Goal: Task Accomplishment & Management: Manage account settings

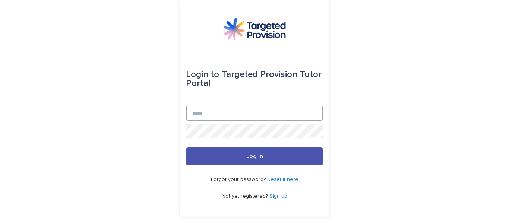
click at [205, 108] on input "Email" at bounding box center [254, 113] width 137 height 15
type input "**********"
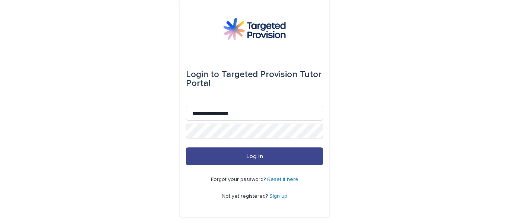
drag, startPoint x: 253, startPoint y: 155, endPoint x: 246, endPoint y: 158, distance: 8.5
click at [254, 155] on span "Log in" at bounding box center [254, 157] width 17 height 6
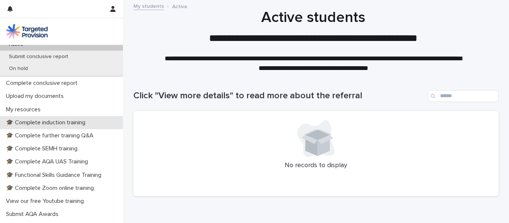
scroll to position [186, 0]
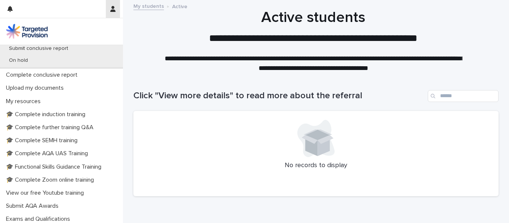
click at [111, 14] on button "button" at bounding box center [113, 9] width 14 height 18
click at [11, 8] on div at bounding box center [254, 111] width 509 height 223
click at [11, 8] on icon "button" at bounding box center [9, 9] width 5 height 6
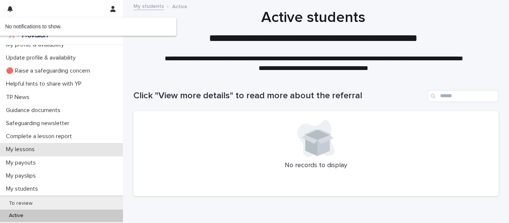
scroll to position [0, 0]
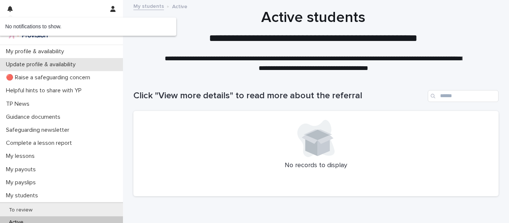
click at [73, 66] on p "Update profile & availability" at bounding box center [42, 64] width 79 height 7
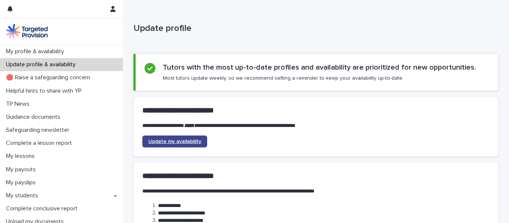
click at [171, 144] on link "Update my availability" at bounding box center [174, 142] width 65 height 12
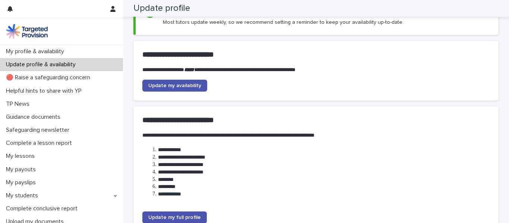
scroll to position [55, 0]
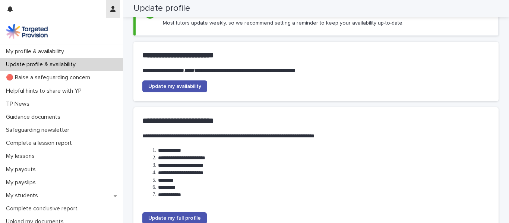
click at [111, 11] on icon "button" at bounding box center [112, 9] width 5 height 6
click at [89, 29] on p "Log Out" at bounding box center [91, 31] width 47 height 13
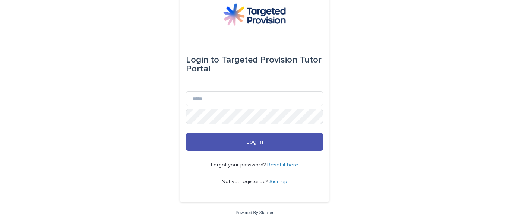
scroll to position [15, 0]
